Goal: Task Accomplishment & Management: Use online tool/utility

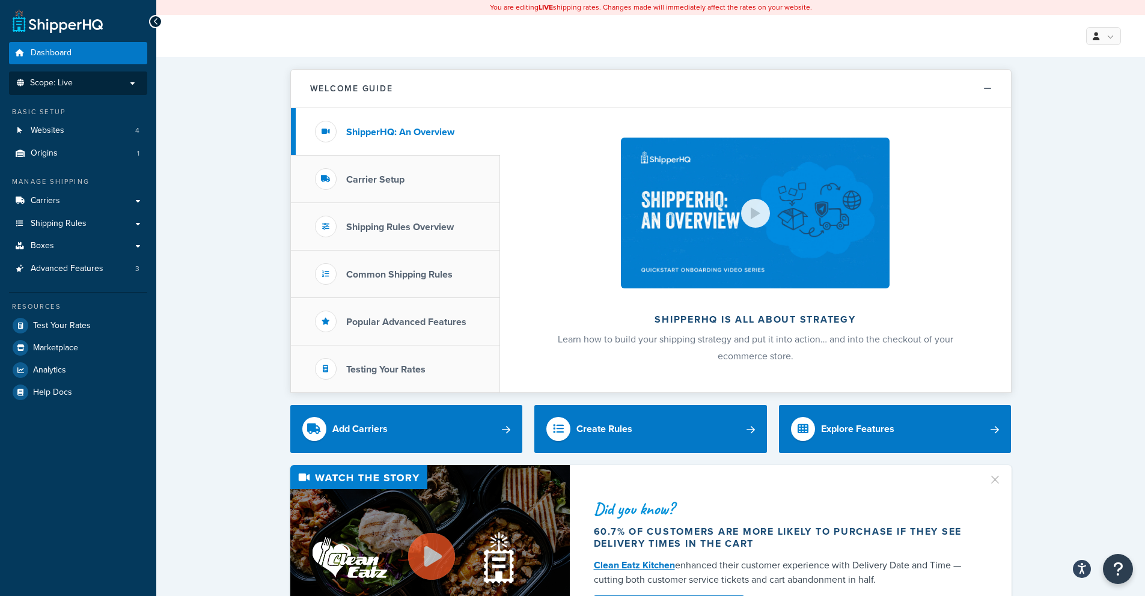
click at [102, 81] on p "Scope: Live" at bounding box center [77, 83] width 127 height 10
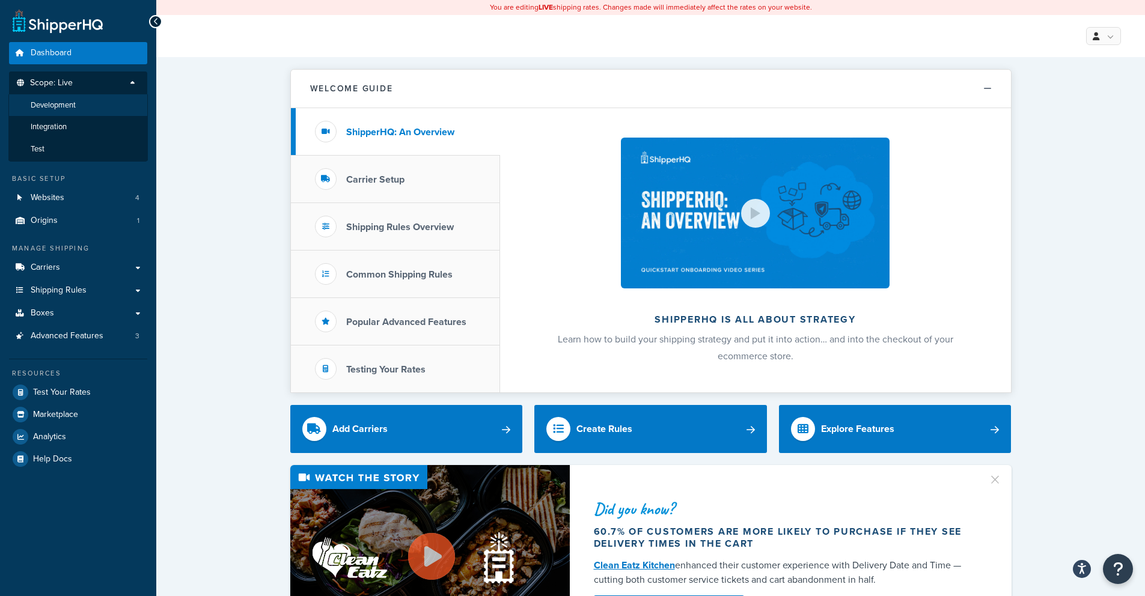
click at [91, 109] on li "Development" at bounding box center [77, 105] width 139 height 22
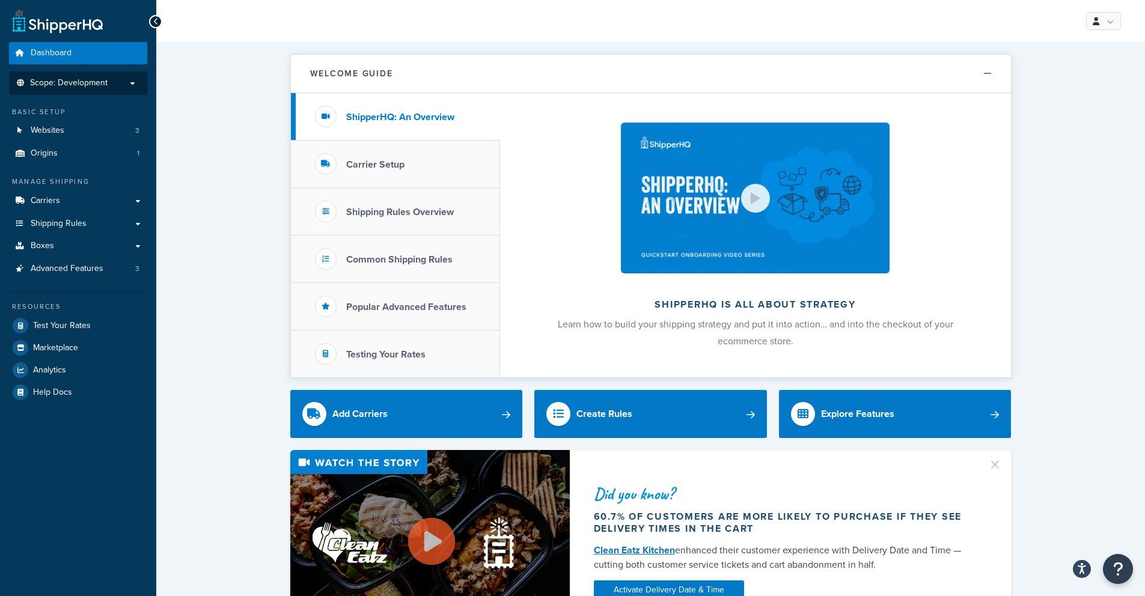
click at [98, 90] on li "Scope: Development" at bounding box center [78, 83] width 138 height 23
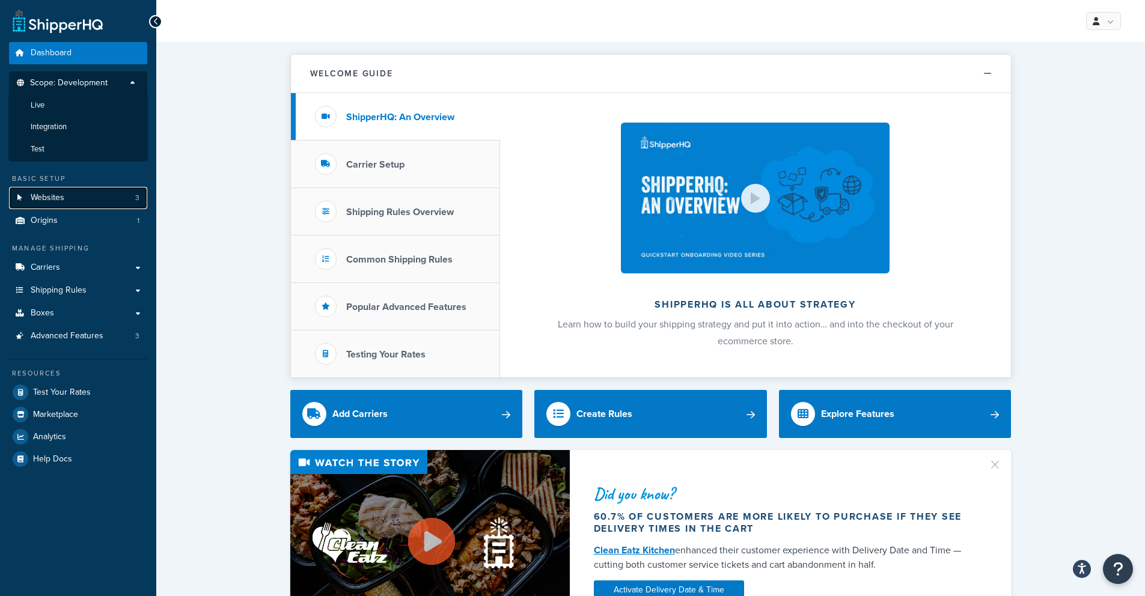
click at [78, 200] on link "Websites 3" at bounding box center [78, 198] width 138 height 22
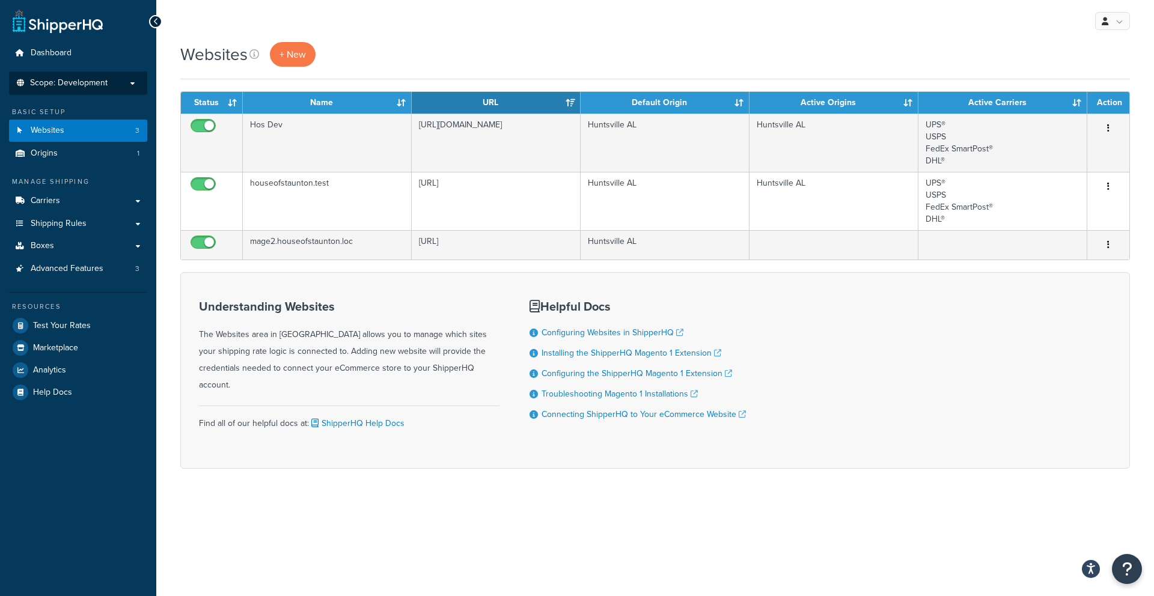
click at [82, 84] on span "Scope: Development" at bounding box center [69, 83] width 78 height 10
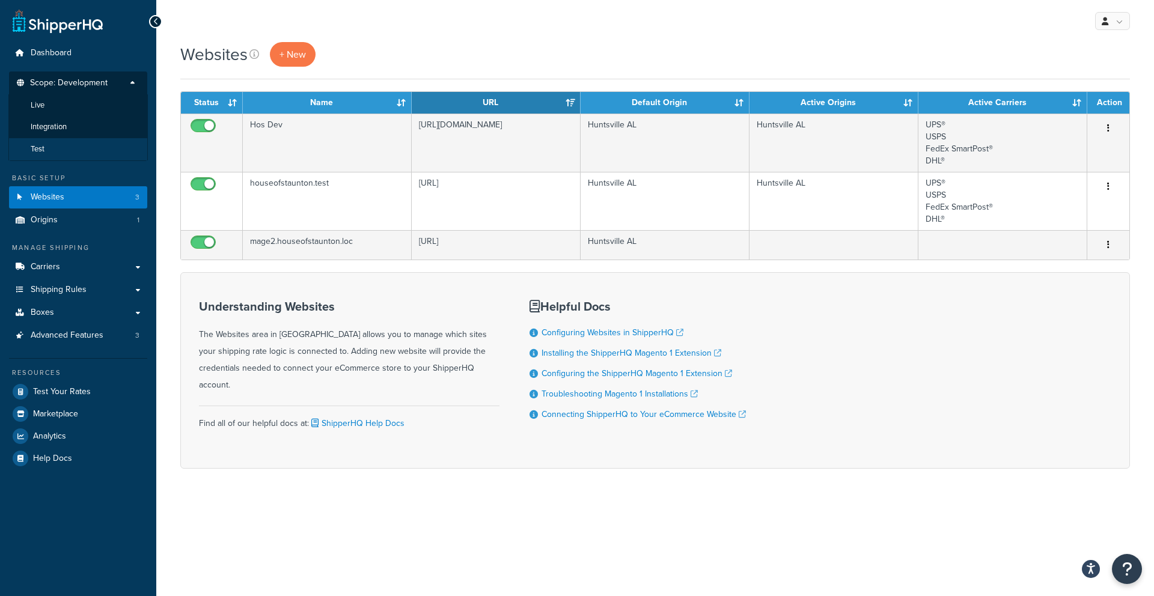
click at [73, 146] on li "Test" at bounding box center [77, 149] width 139 height 22
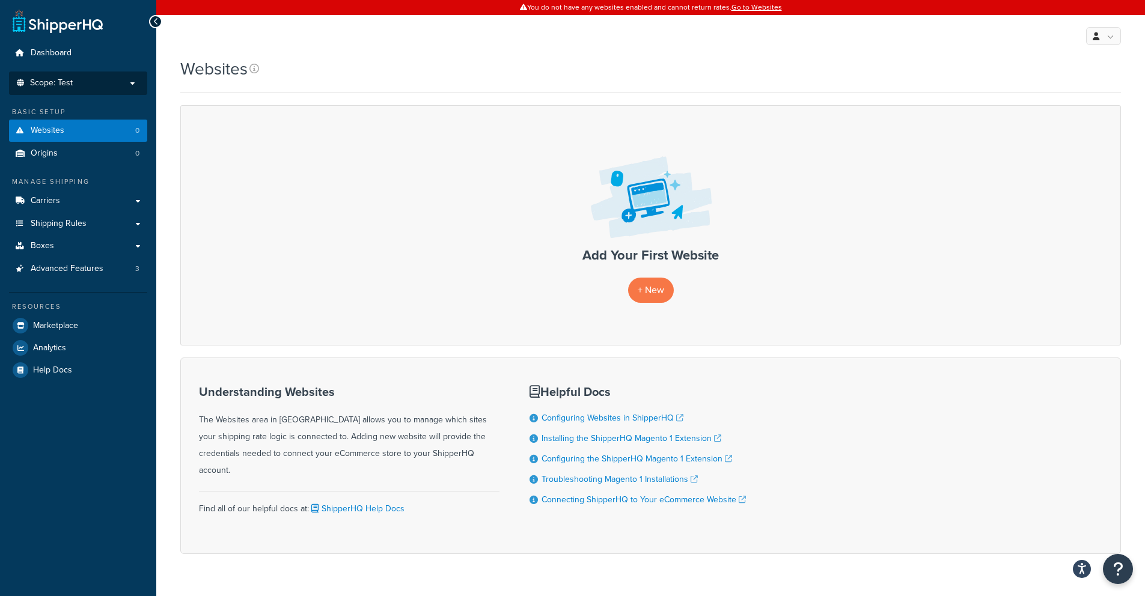
click at [66, 85] on span "Scope: Test" at bounding box center [51, 83] width 43 height 10
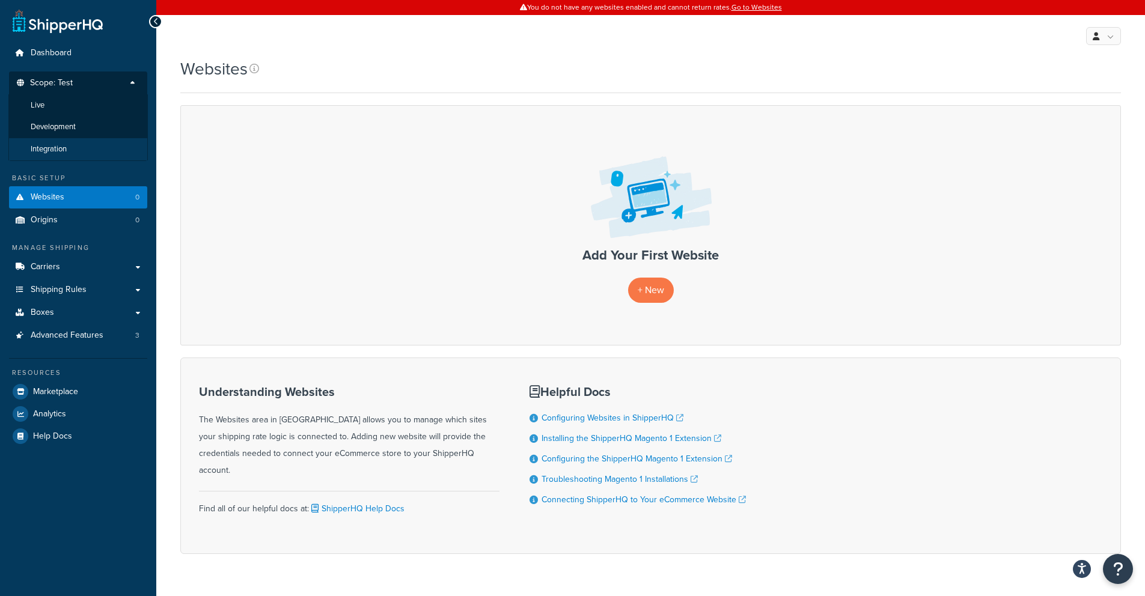
click at [71, 148] on li "Integration" at bounding box center [77, 149] width 139 height 22
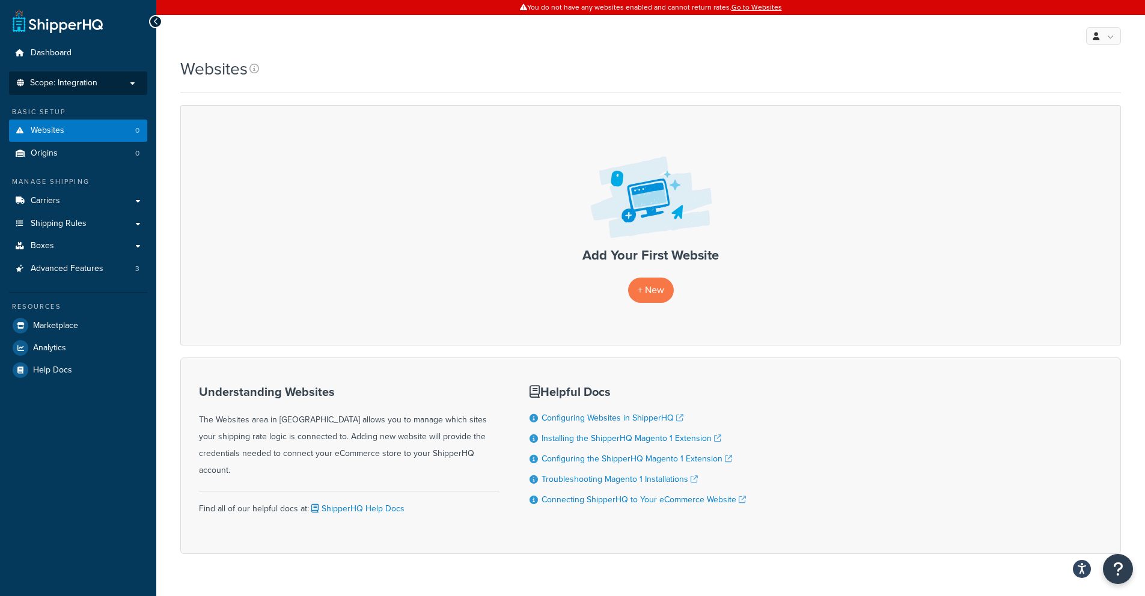
click at [91, 84] on span "Scope: Integration" at bounding box center [63, 83] width 67 height 10
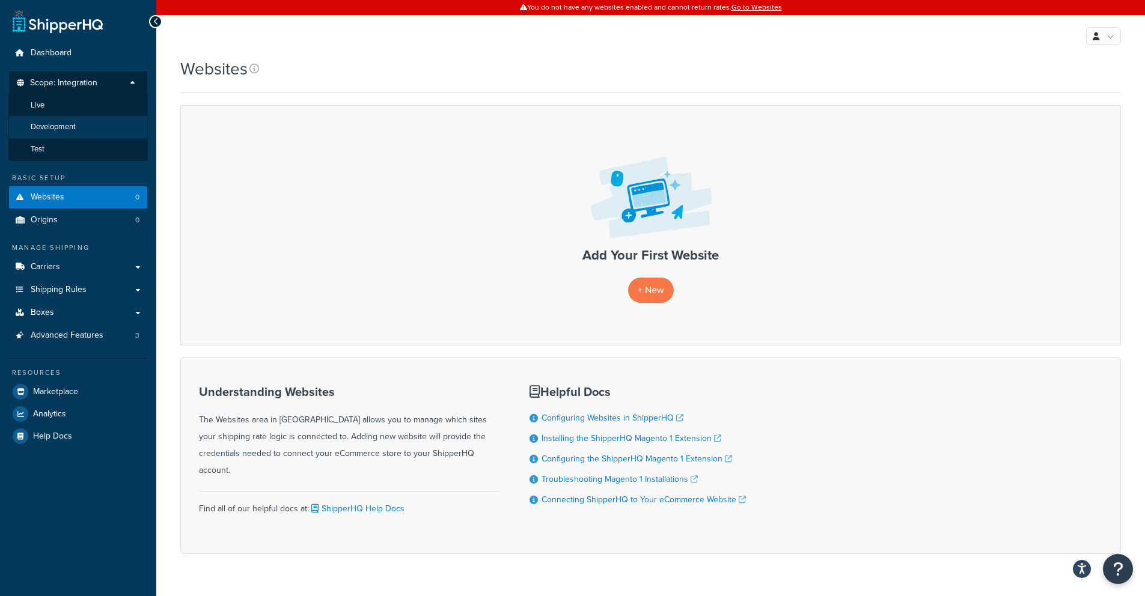
click at [94, 129] on li "Development" at bounding box center [77, 127] width 139 height 22
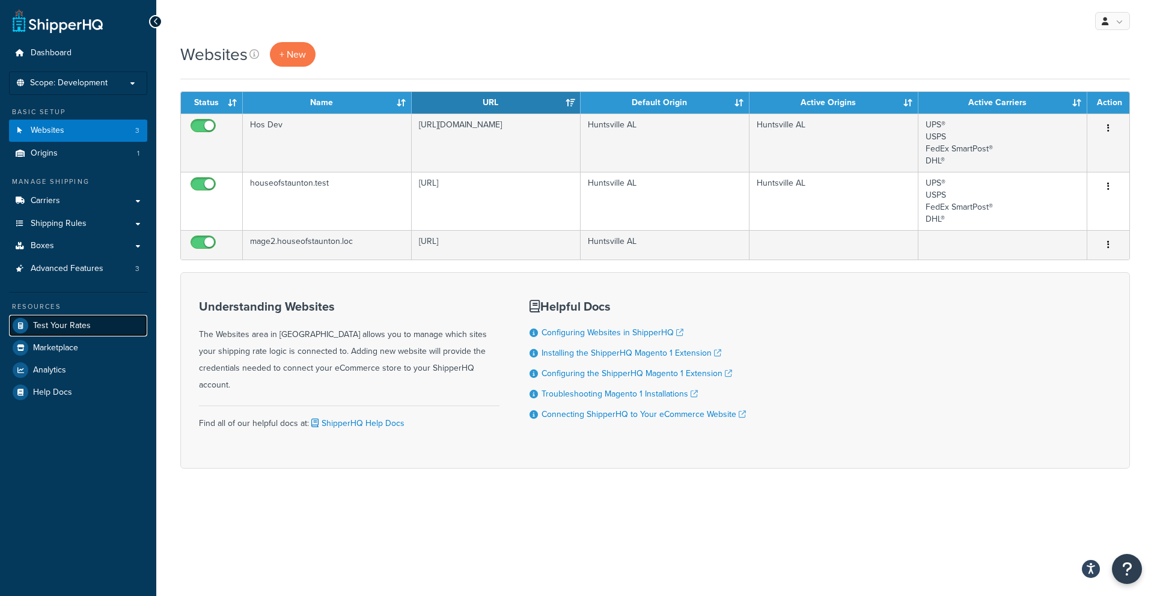
click at [75, 330] on span "Test Your Rates" at bounding box center [62, 326] width 58 height 10
